Goal: Information Seeking & Learning: Learn about a topic

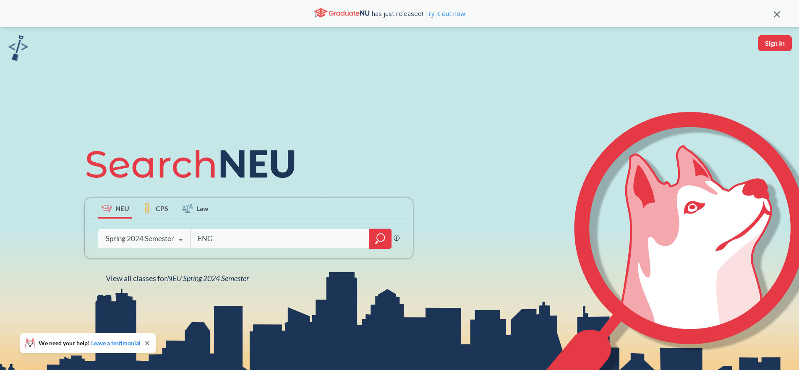
type input "ENG"
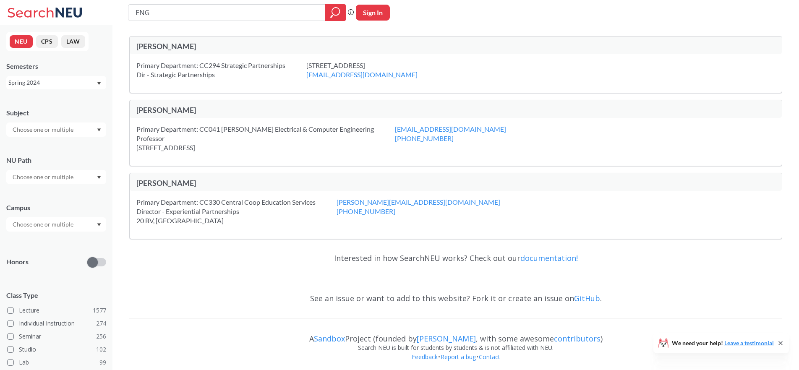
click at [48, 41] on button "CPS" at bounding box center [47, 41] width 22 height 13
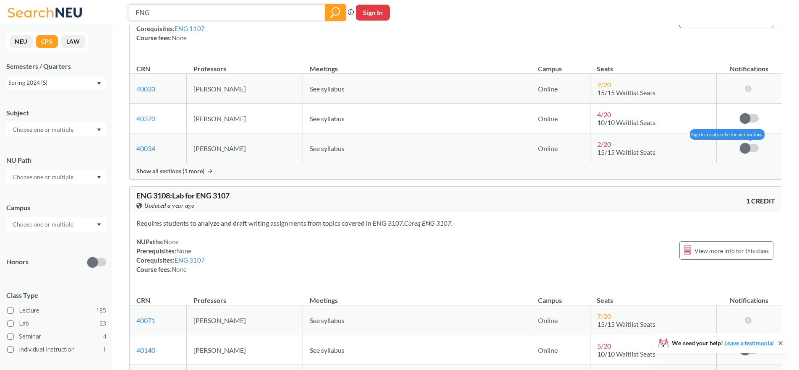
scroll to position [312, 0]
click at [81, 83] on div "Spring 2024 (S)" at bounding box center [52, 82] width 88 height 9
click at [26, 99] on span "Fall 2025 (Q)" at bounding box center [28, 101] width 35 height 9
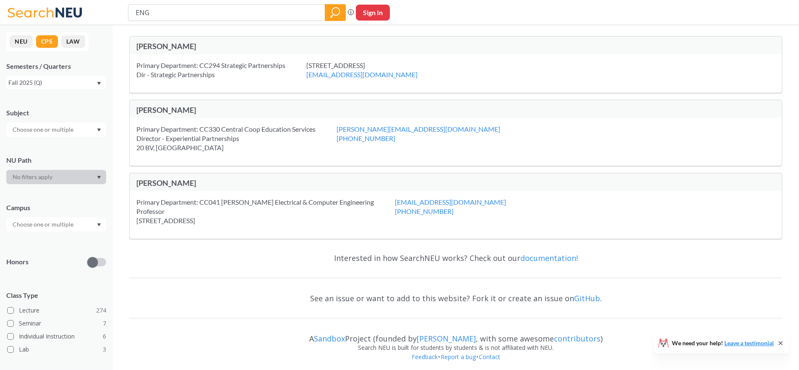
click at [48, 40] on button "CPS" at bounding box center [47, 41] width 22 height 13
click at [58, 130] on input "text" at bounding box center [43, 130] width 71 height 10
click at [81, 105] on div "Subject EDU ( 50 ) Education - CPS PJM ( 27 ) Project Management - CPS RGA ( 25…" at bounding box center [56, 118] width 100 height 37
click at [11, 323] on span at bounding box center [10, 323] width 7 height 7
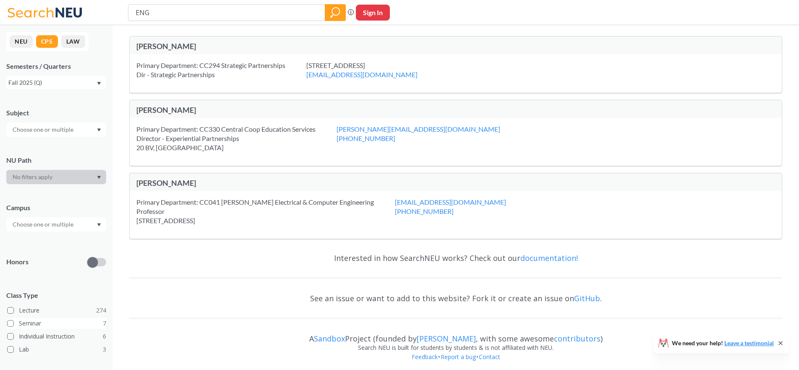
click at [19, 323] on input "Seminar 7" at bounding box center [22, 322] width 7 height 7
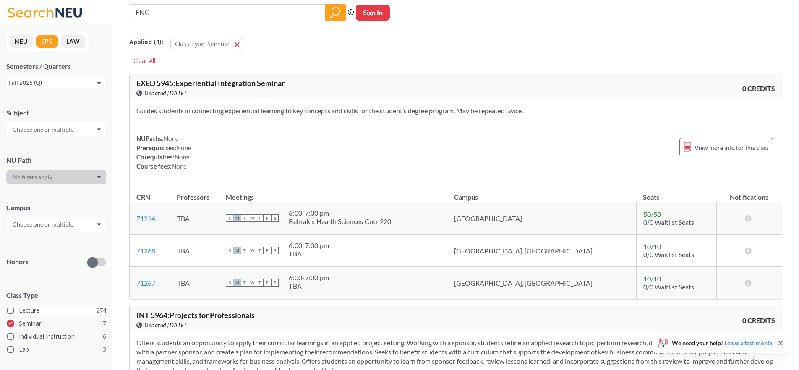
click at [12, 309] on span at bounding box center [10, 310] width 7 height 7
click at [19, 309] on input "Lecture 274" at bounding box center [22, 309] width 7 height 7
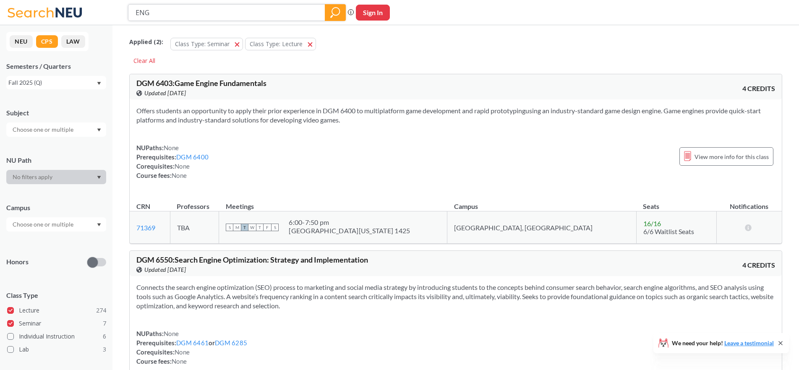
click at [332, 14] on icon "magnifying glass" at bounding box center [335, 13] width 10 height 12
click at [179, 12] on input "ENG" at bounding box center [227, 12] width 184 height 14
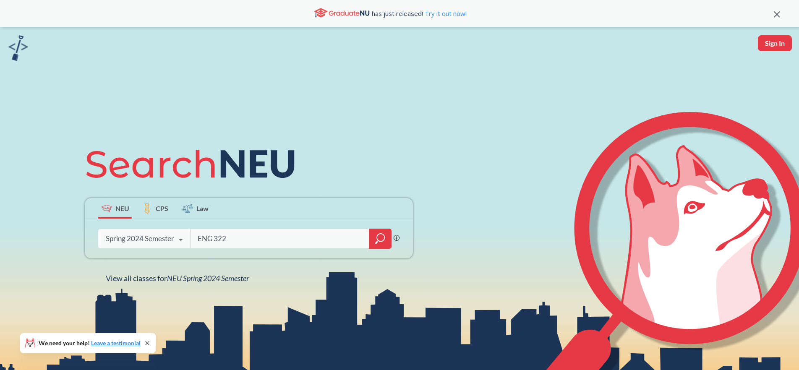
type input "ENG 3220"
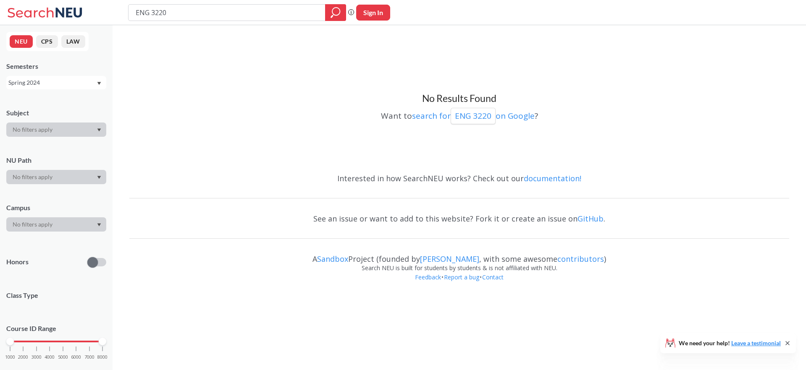
click at [73, 82] on div "Spring 2024" at bounding box center [52, 82] width 88 height 9
click at [47, 102] on div "Fall 2025" at bounding box center [58, 101] width 95 height 9
click at [86, 81] on div "Fall 2025" at bounding box center [52, 82] width 88 height 9
click at [48, 126] on span "Summer 2 2025" at bounding box center [32, 124] width 43 height 9
click at [63, 78] on div "Summer 2 2025" at bounding box center [52, 82] width 88 height 9
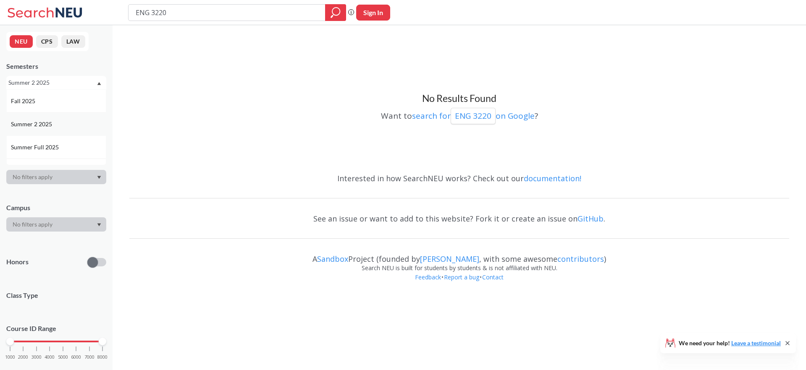
click at [101, 118] on div "Summer 2 2025" at bounding box center [56, 124] width 100 height 23
click at [98, 81] on div "Summer 2 2025" at bounding box center [56, 82] width 100 height 13
click at [34, 96] on span "Spring 2024" at bounding box center [27, 94] width 33 height 9
click at [98, 82] on icon "Dropdown arrow" at bounding box center [99, 83] width 4 height 3
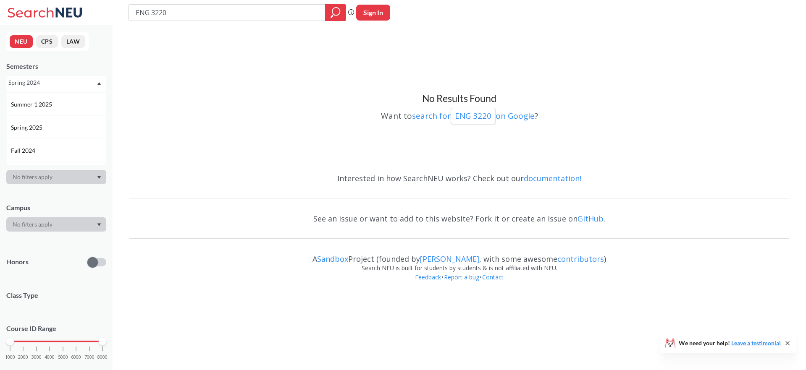
scroll to position [432, 0]
click at [28, 131] on span "Fall 2021" at bounding box center [24, 131] width 26 height 9
click at [98, 82] on icon "Dropdown arrow" at bounding box center [99, 83] width 4 height 3
click at [199, 102] on h3 "No Results Found" at bounding box center [459, 98] width 660 height 13
